Goal: Check status: Check status

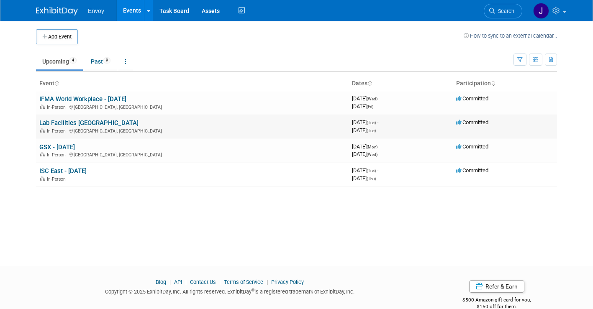
click at [89, 124] on link "Lab Facilities [GEOGRAPHIC_DATA]" at bounding box center [88, 123] width 99 height 8
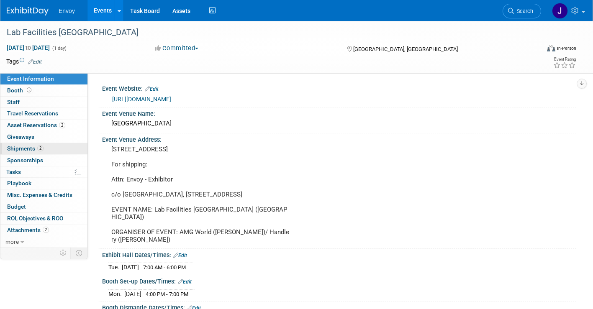
click at [23, 144] on link "2 Shipments 2" at bounding box center [43, 148] width 87 height 11
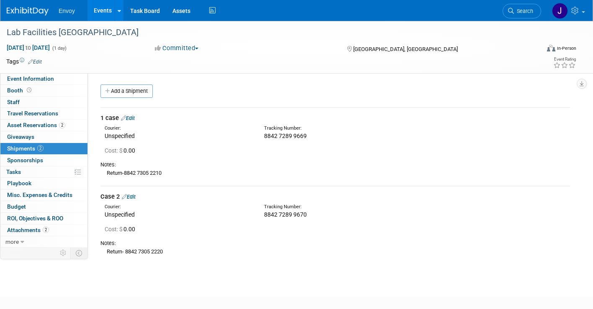
drag, startPoint x: 258, startPoint y: 136, endPoint x: 377, endPoint y: 134, distance: 118.9
click at [377, 135] on div "Tracking Number: 8842 7289 9669" at bounding box center [357, 132] width 199 height 15
copy span "8842 7289 9669"
drag, startPoint x: 320, startPoint y: 213, endPoint x: 228, endPoint y: 212, distance: 92.1
click at [228, 212] on div "Courier: Unspecified Tracking Number: 8842 7289 9670" at bounding box center [335, 210] width 482 height 18
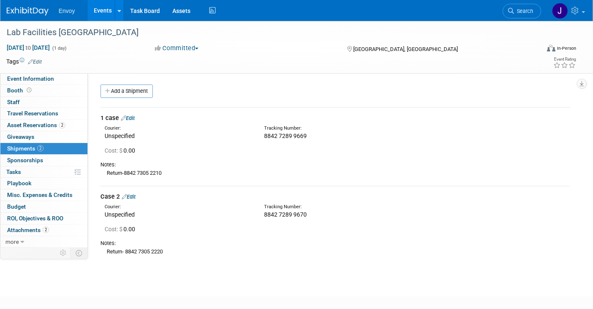
click at [273, 217] on span "8842 7289 9670" at bounding box center [285, 214] width 43 height 7
drag, startPoint x: 262, startPoint y: 217, endPoint x: 364, endPoint y: 217, distance: 102.1
click at [364, 217] on div "Tracking Number: 8842 7289 9670" at bounding box center [357, 211] width 199 height 15
copy span "8842 7289 9670"
